Goal: Book appointment/travel/reservation

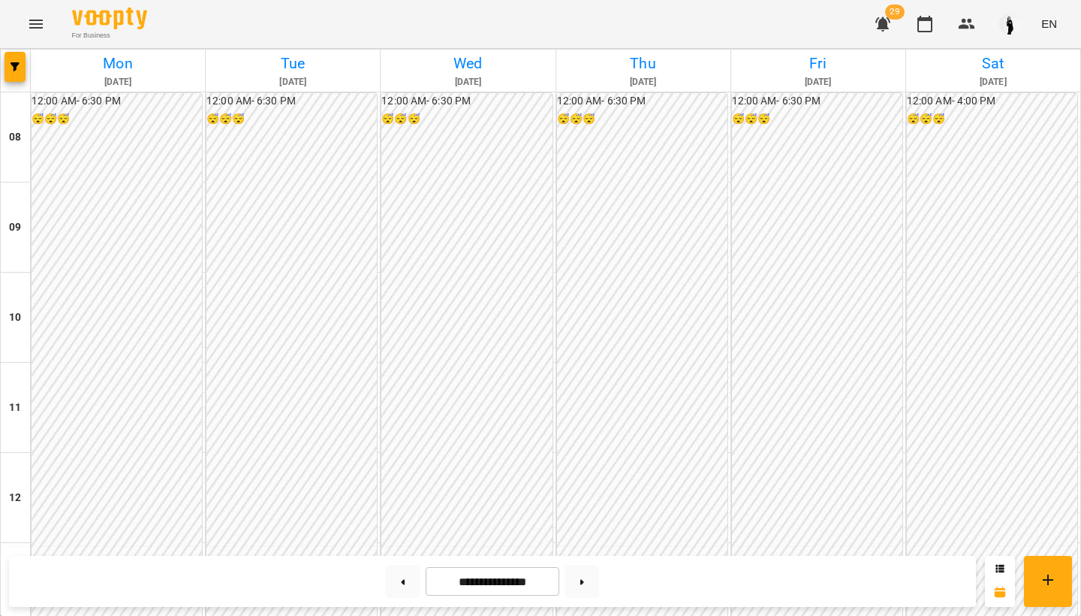
scroll to position [715, 0]
click at [399, 586] on button at bounding box center [403, 581] width 34 height 33
type input "**********"
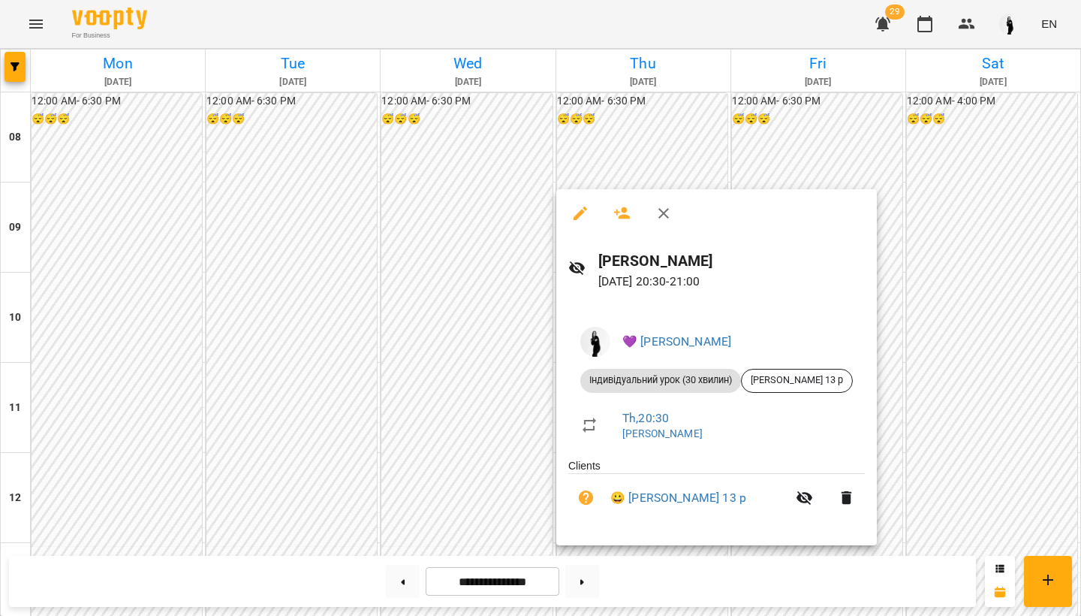
click at [482, 497] on div at bounding box center [540, 308] width 1081 height 616
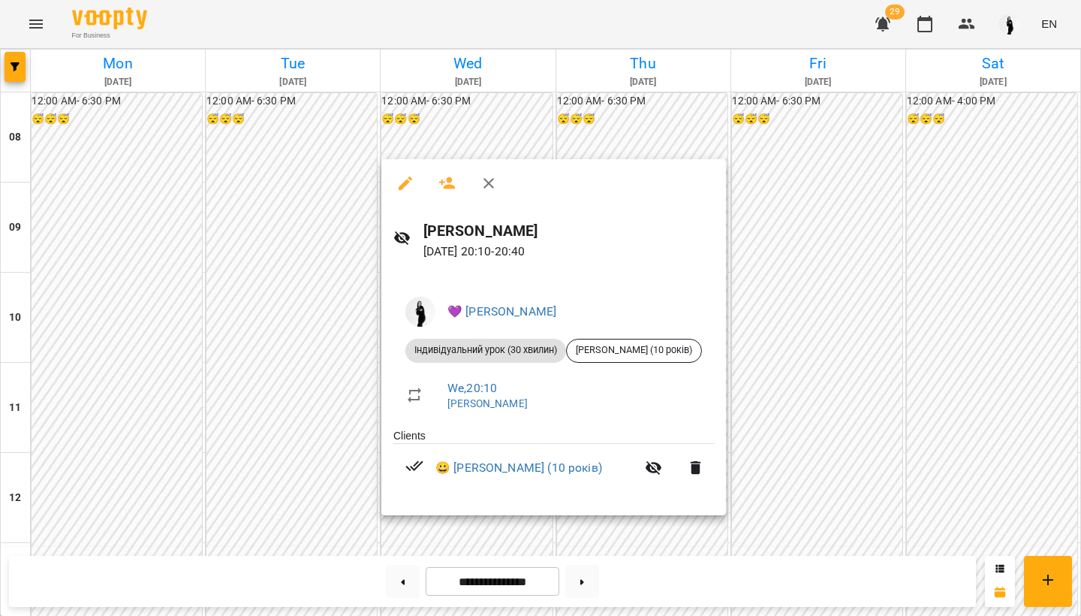
click at [475, 541] on div at bounding box center [540, 308] width 1081 height 616
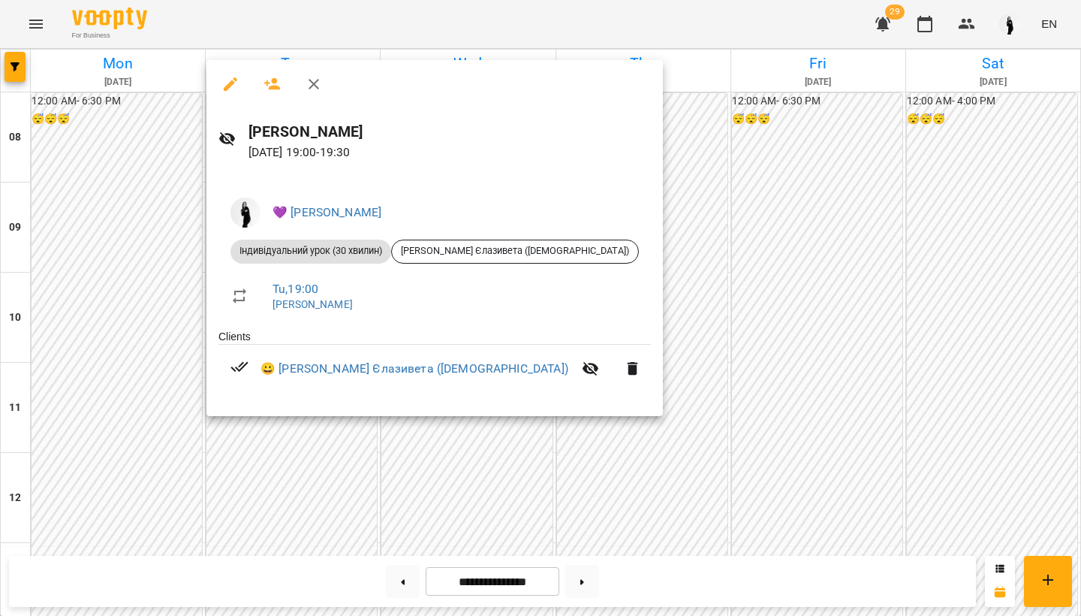
click at [268, 450] on div at bounding box center [540, 308] width 1081 height 616
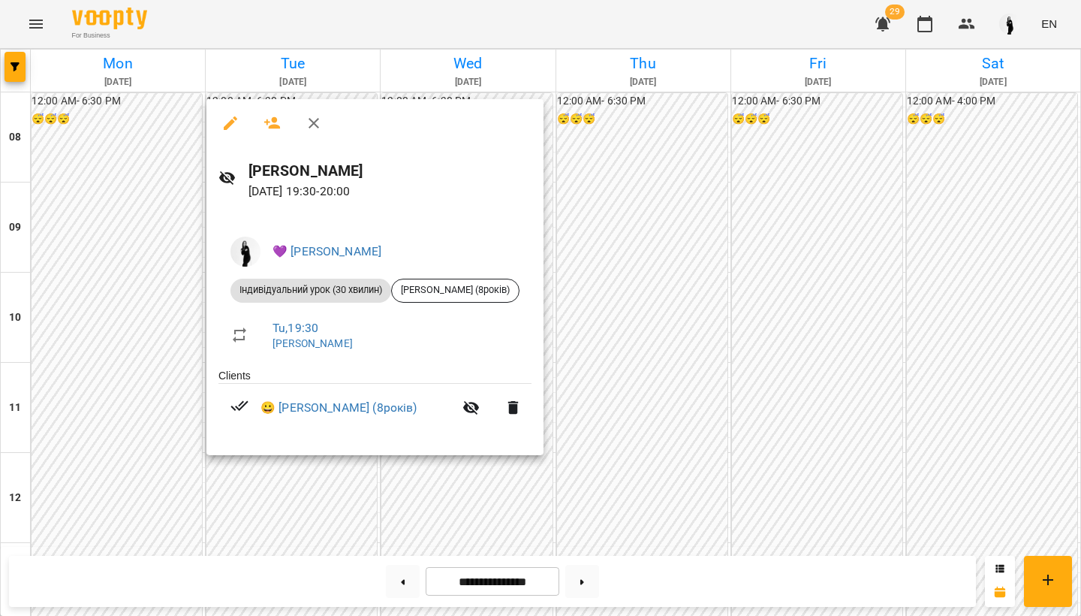
click at [336, 482] on div at bounding box center [540, 308] width 1081 height 616
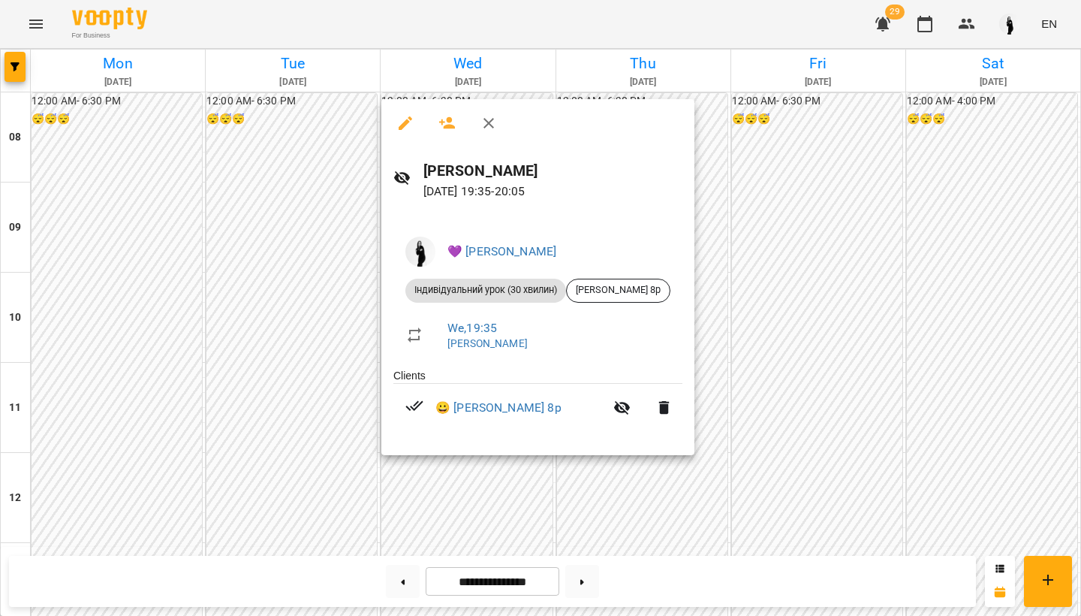
click at [518, 466] on div at bounding box center [540, 308] width 1081 height 616
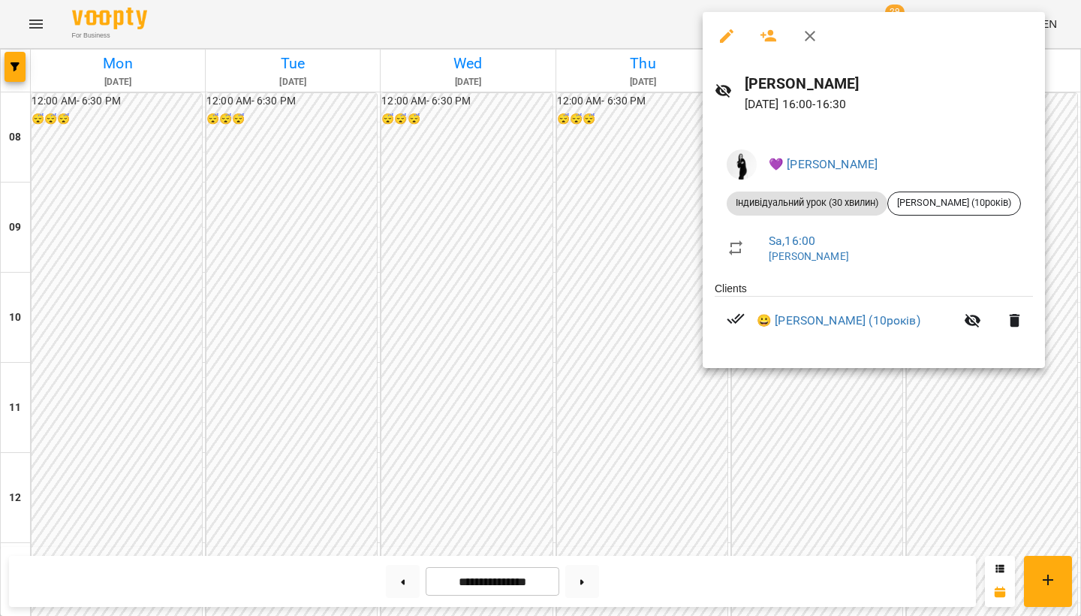
click at [931, 399] on div at bounding box center [540, 308] width 1081 height 616
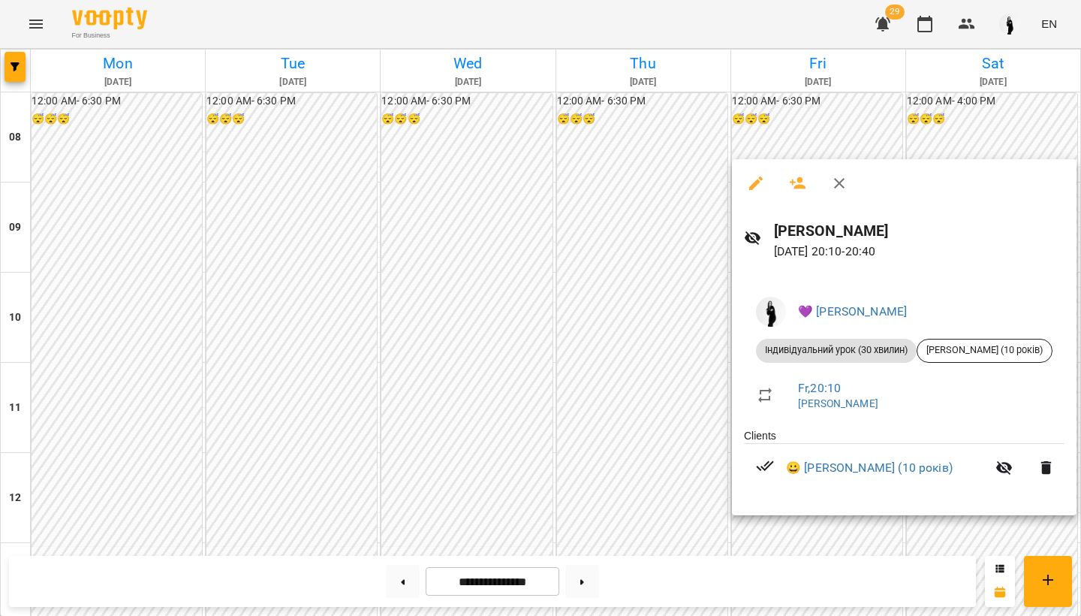
click at [798, 539] on div at bounding box center [540, 308] width 1081 height 616
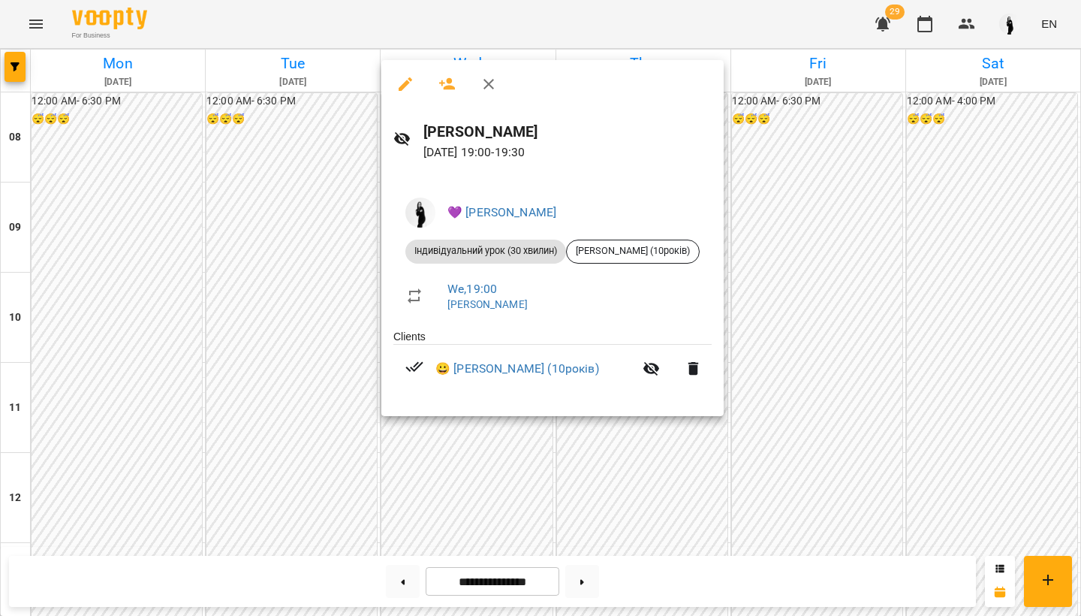
click at [464, 465] on div at bounding box center [540, 308] width 1081 height 616
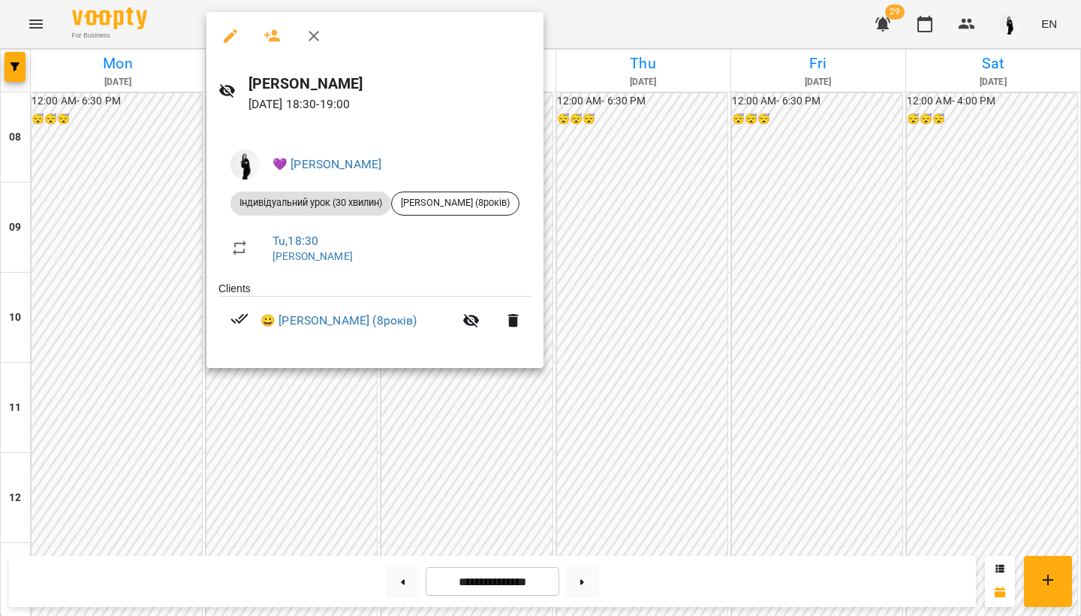
click at [261, 399] on div at bounding box center [540, 308] width 1081 height 616
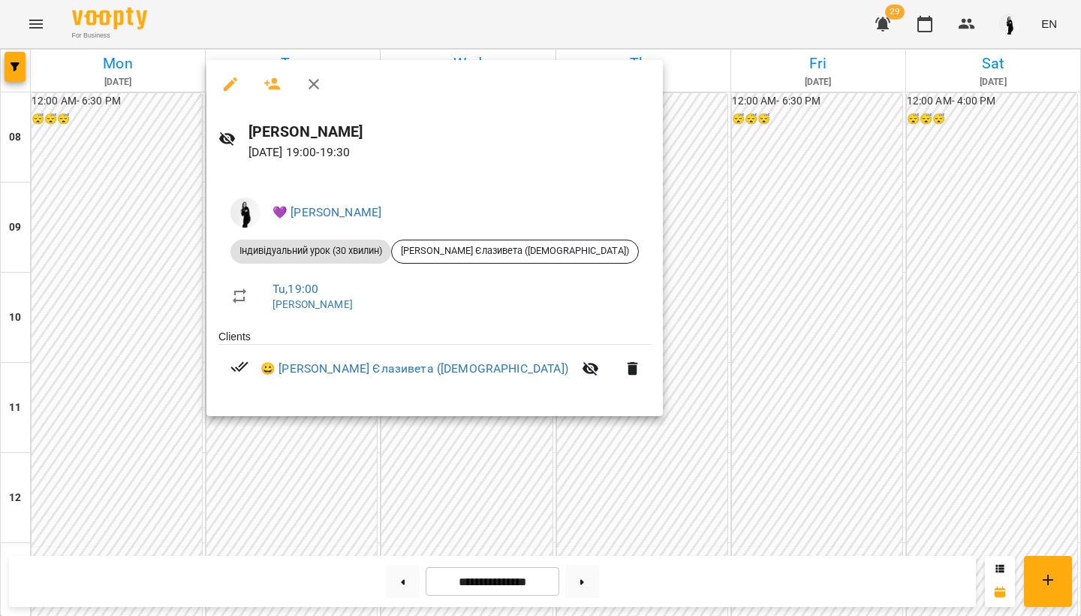
click at [270, 447] on div at bounding box center [540, 308] width 1081 height 616
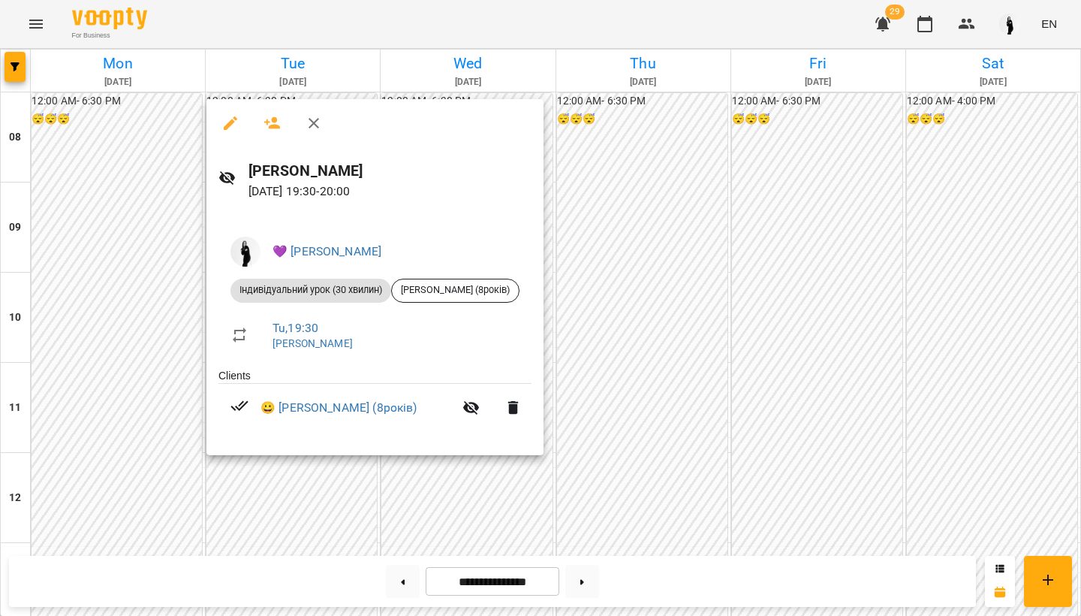
click at [277, 471] on div at bounding box center [540, 308] width 1081 height 616
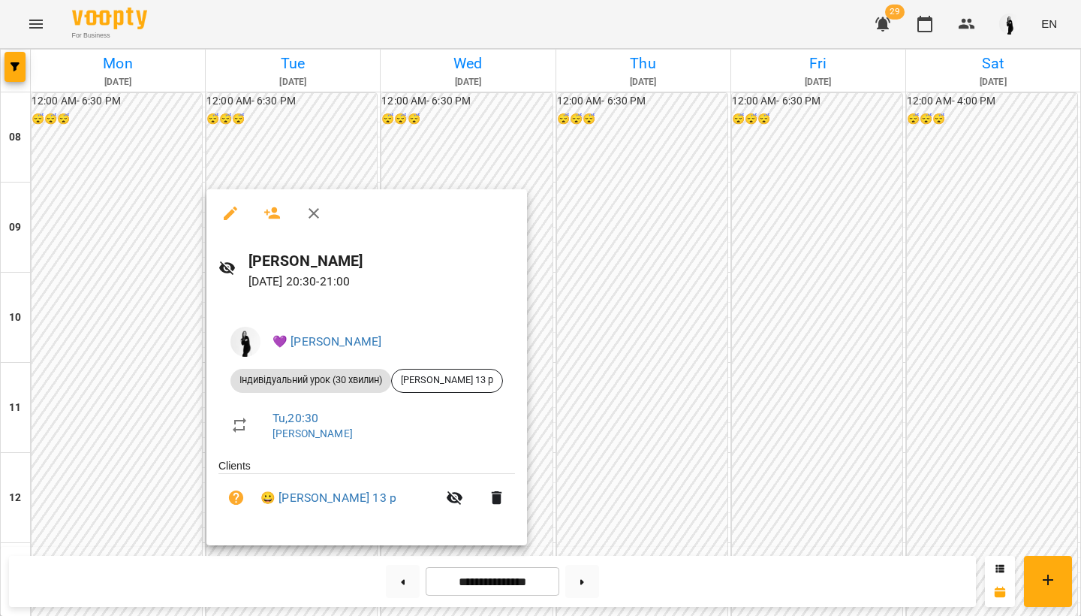
click at [709, 242] on div at bounding box center [540, 308] width 1081 height 616
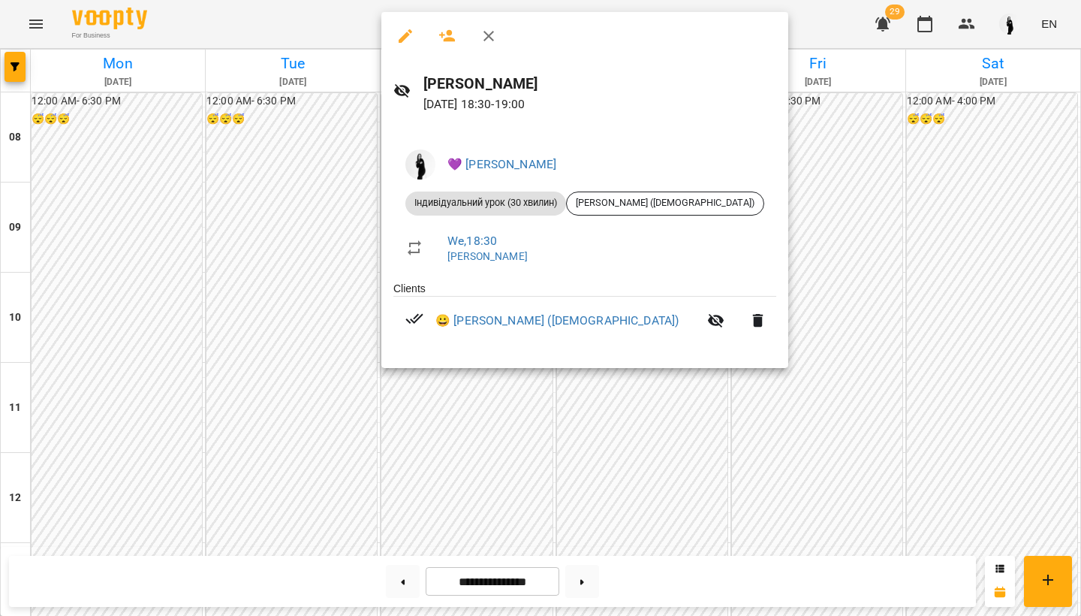
click at [451, 393] on div at bounding box center [540, 308] width 1081 height 616
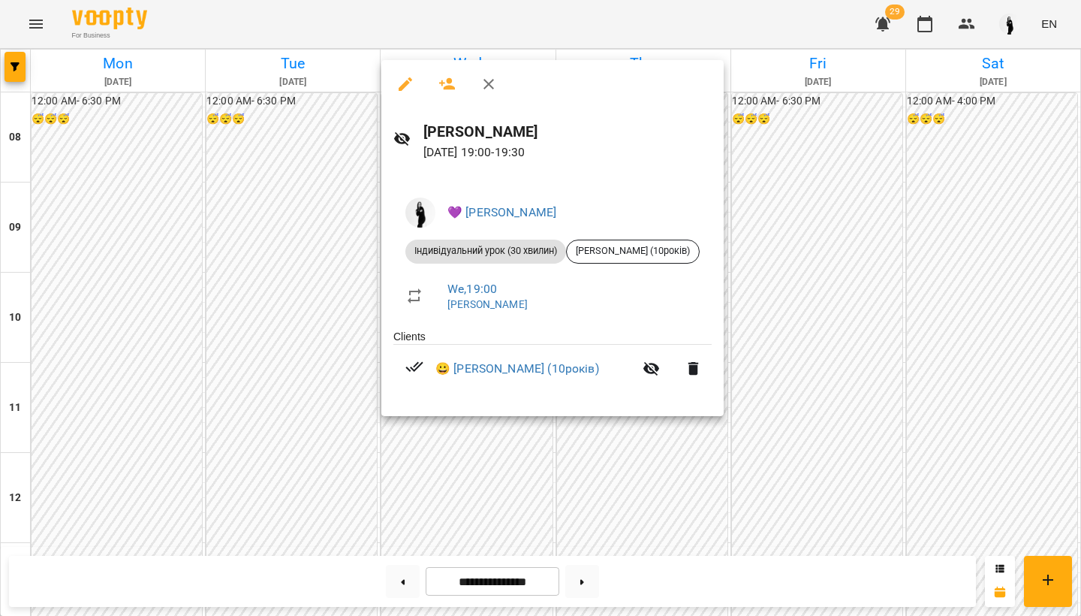
click at [462, 441] on div at bounding box center [540, 308] width 1081 height 616
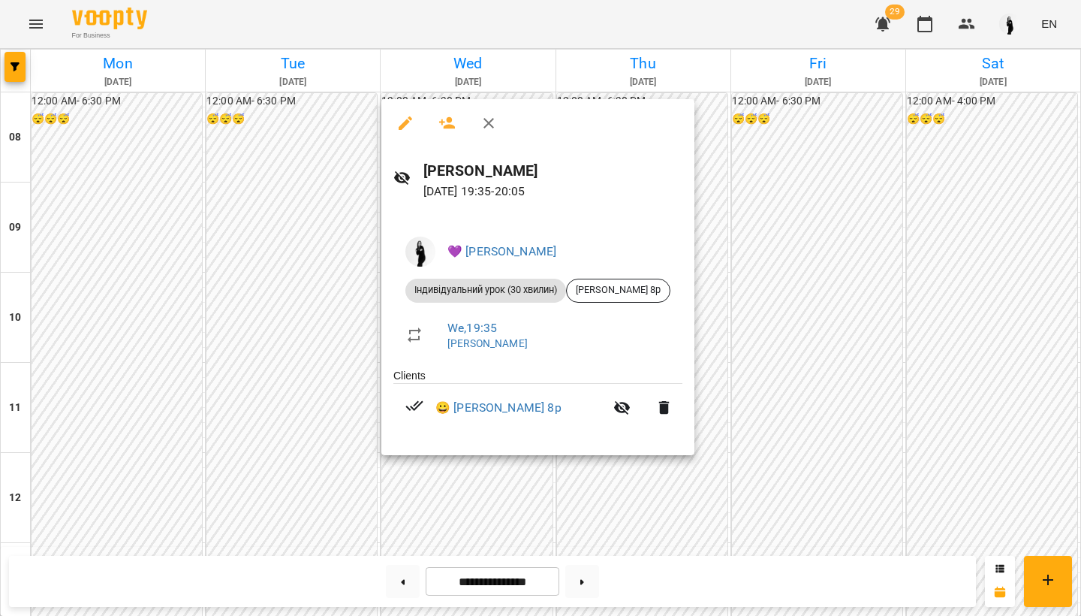
click at [462, 498] on div at bounding box center [540, 308] width 1081 height 616
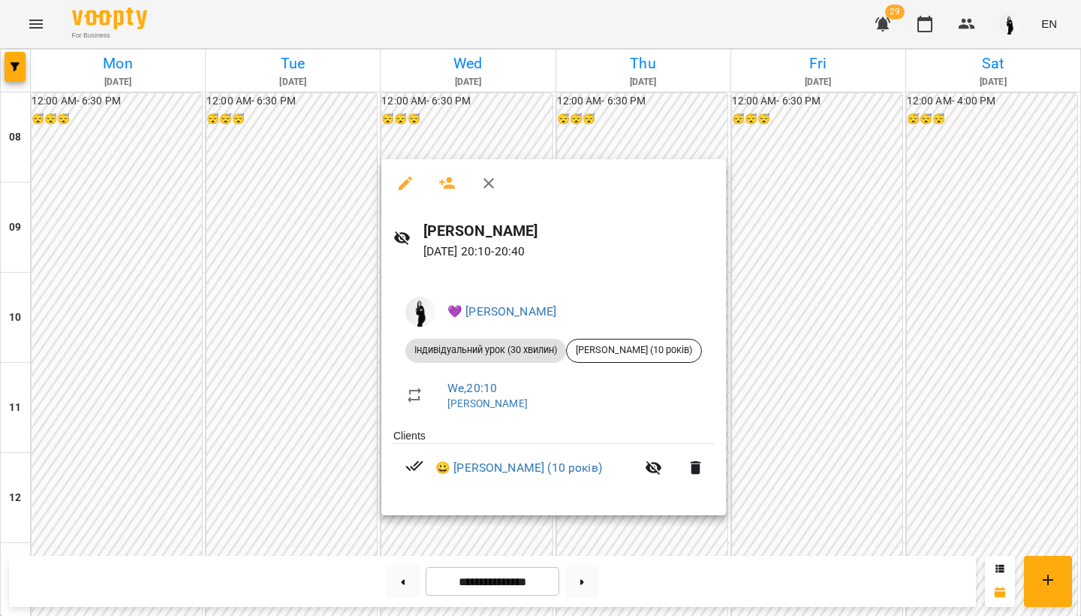
click at [467, 525] on div at bounding box center [540, 308] width 1081 height 616
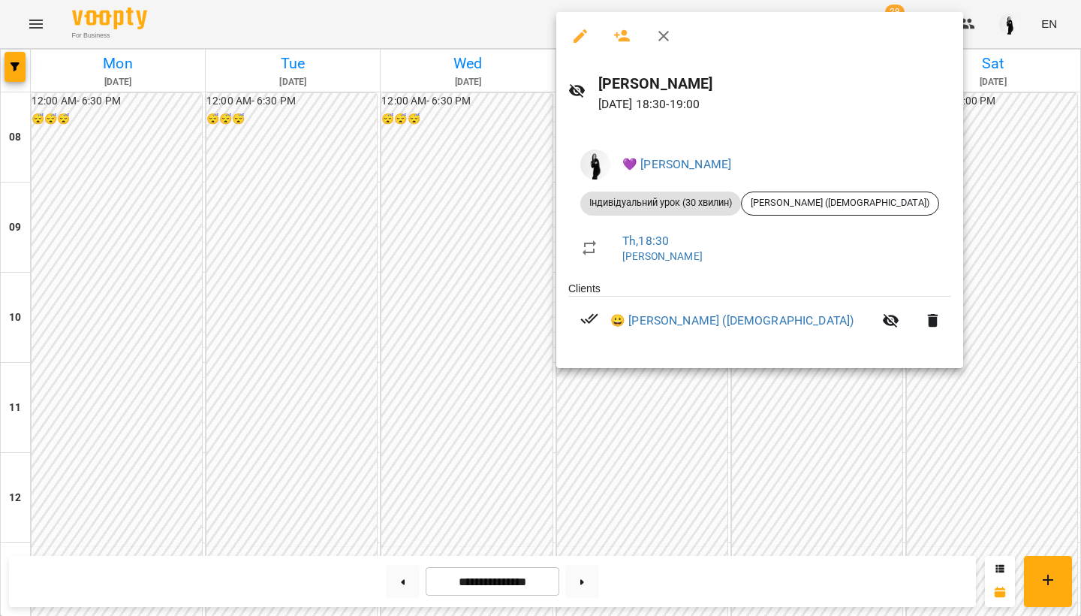
click at [619, 389] on div at bounding box center [540, 308] width 1081 height 616
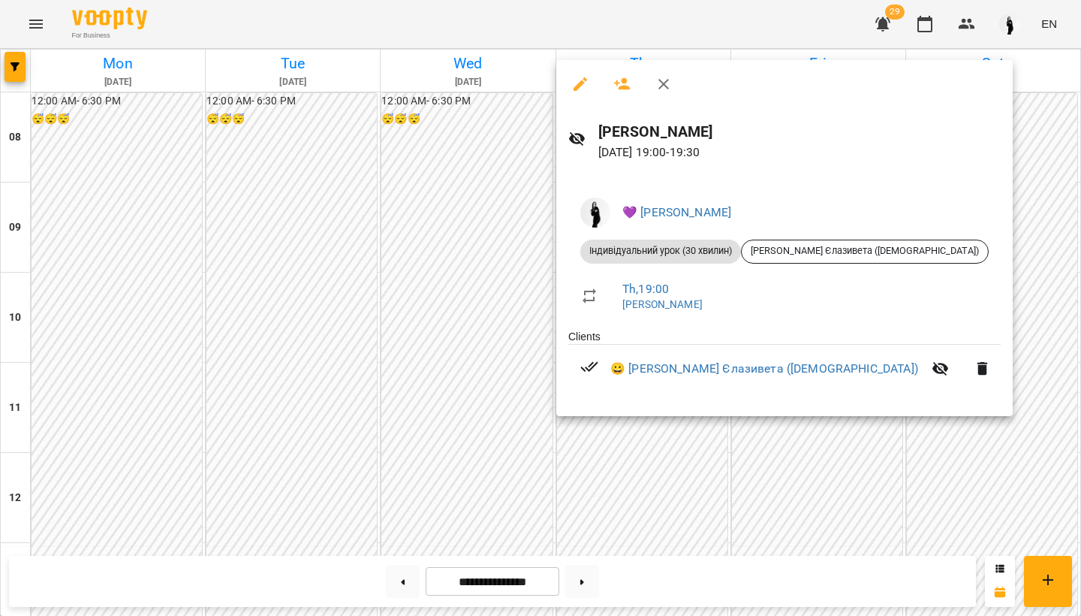
click at [620, 436] on div at bounding box center [540, 308] width 1081 height 616
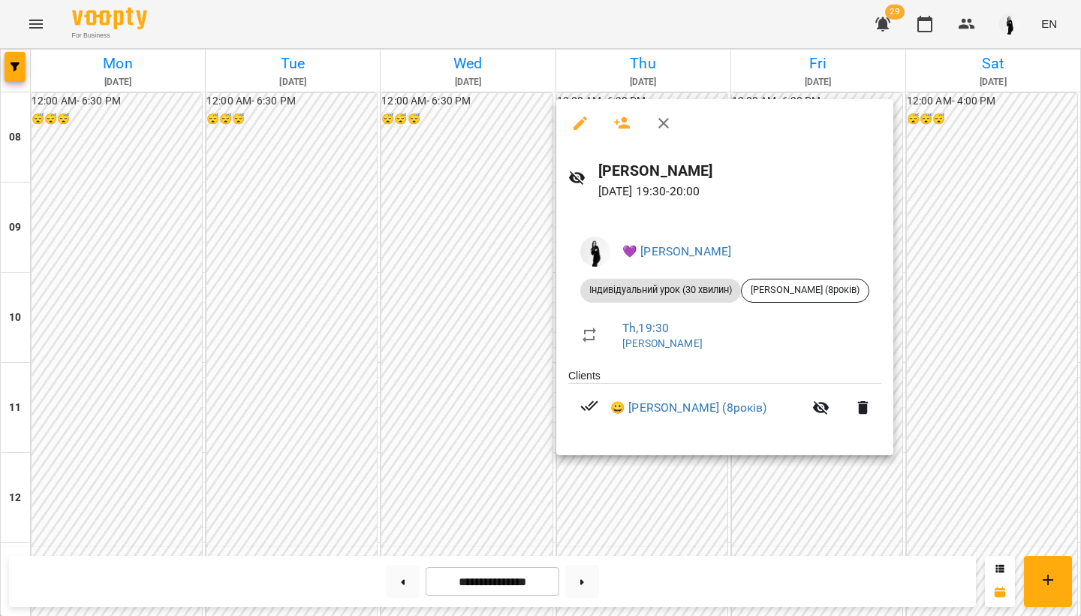
click at [622, 480] on div at bounding box center [540, 308] width 1081 height 616
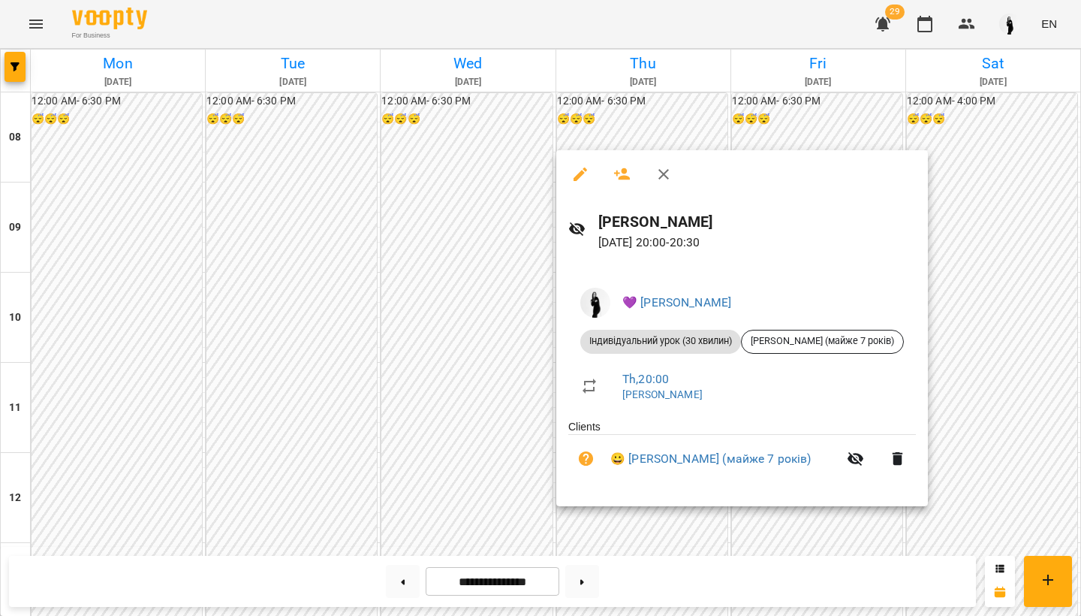
click at [631, 520] on div at bounding box center [540, 308] width 1081 height 616
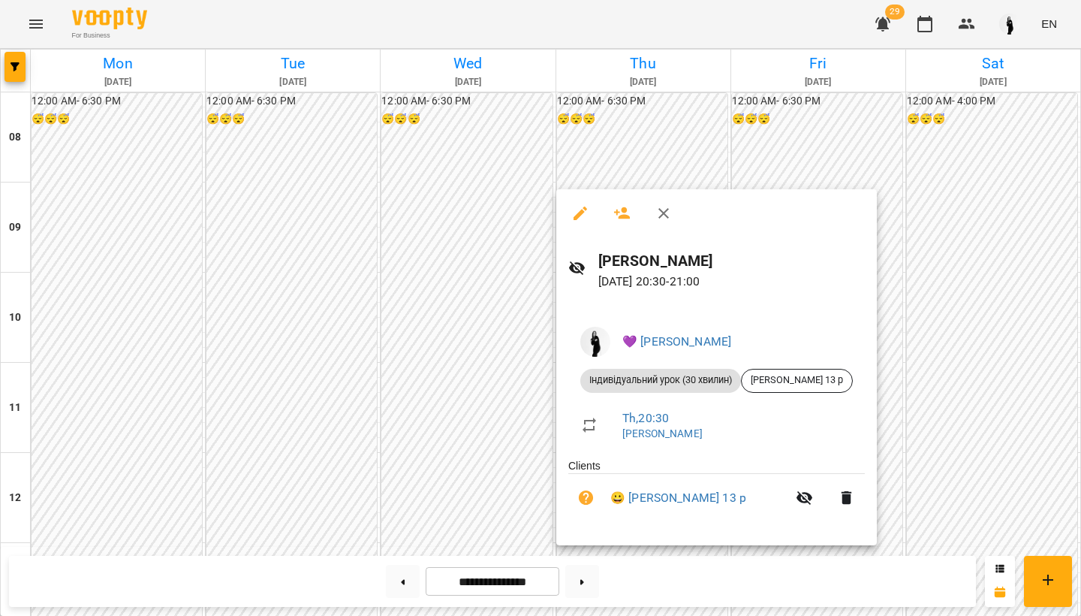
click at [666, 565] on div at bounding box center [540, 308] width 1081 height 616
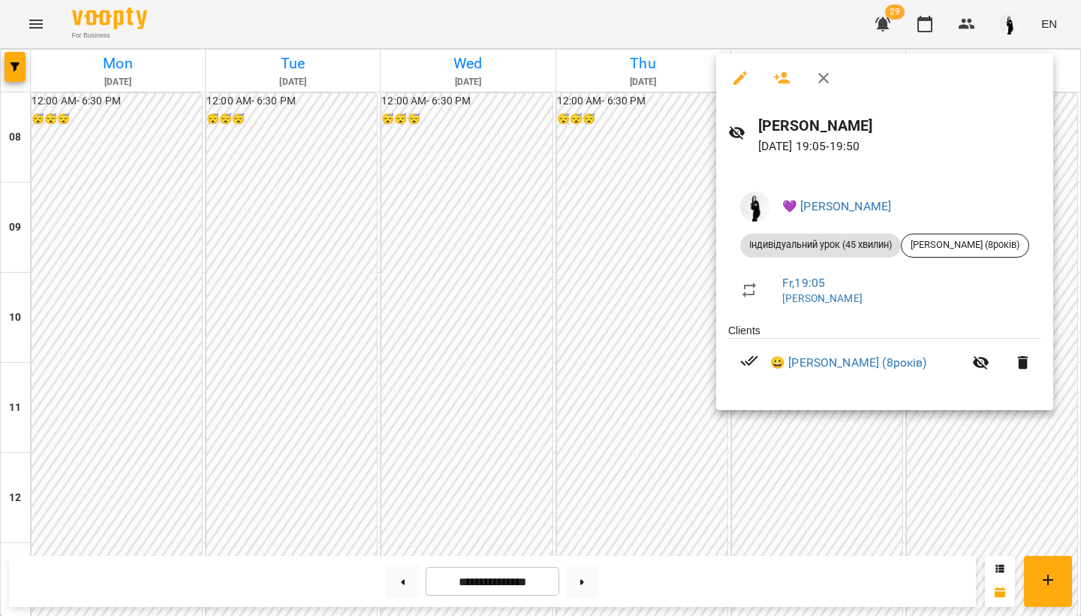
click at [824, 493] on div at bounding box center [540, 308] width 1081 height 616
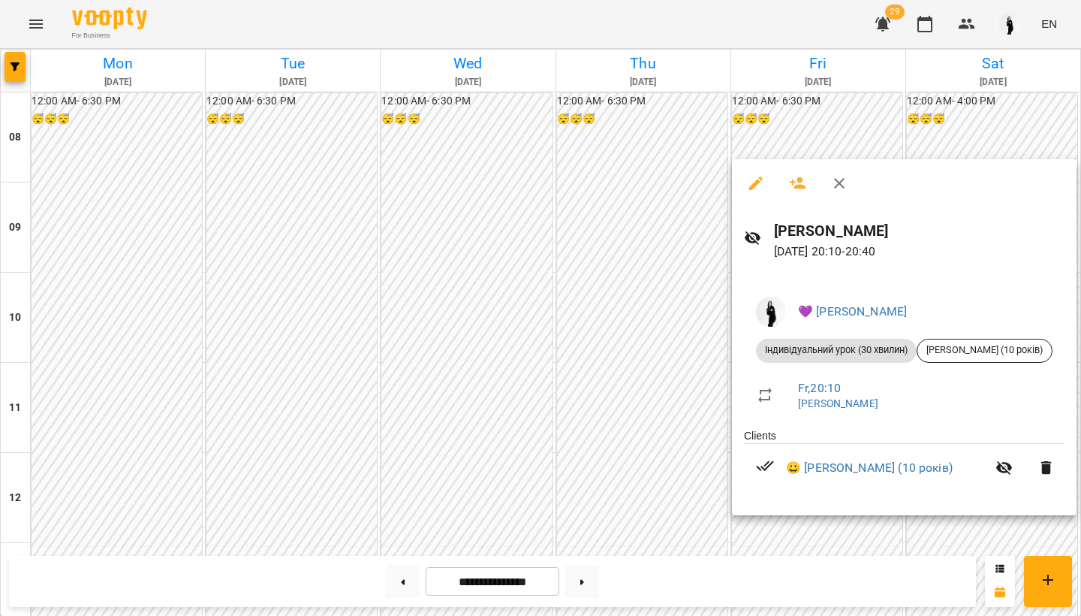
click at [946, 536] on div at bounding box center [540, 308] width 1081 height 616
